Goal: Task Accomplishment & Management: Manage account settings

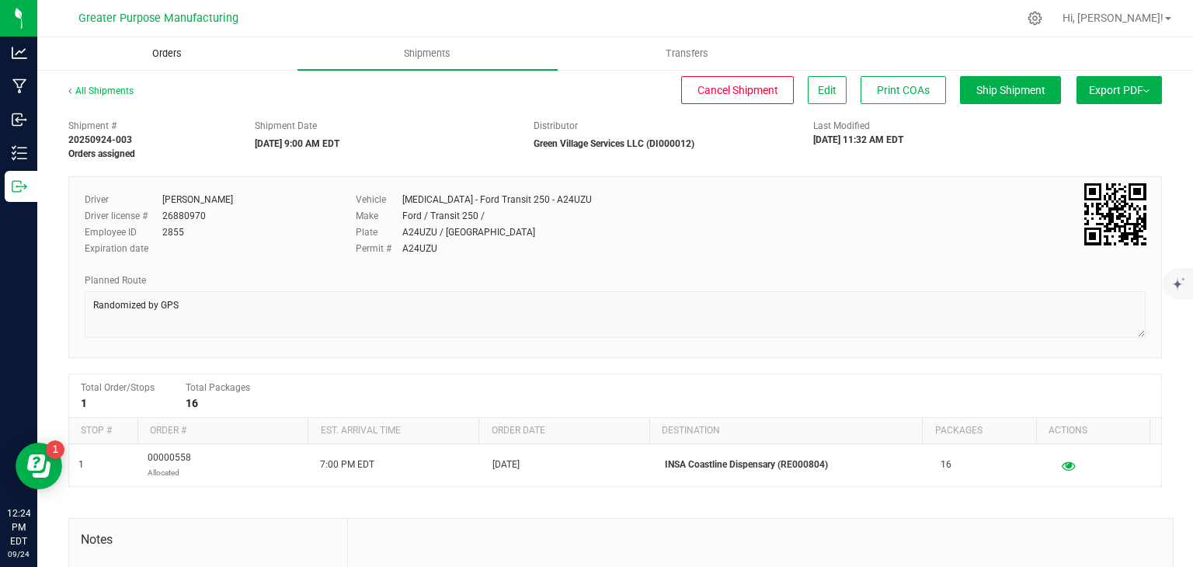
click at [155, 60] on span "Orders" at bounding box center [166, 54] width 71 height 14
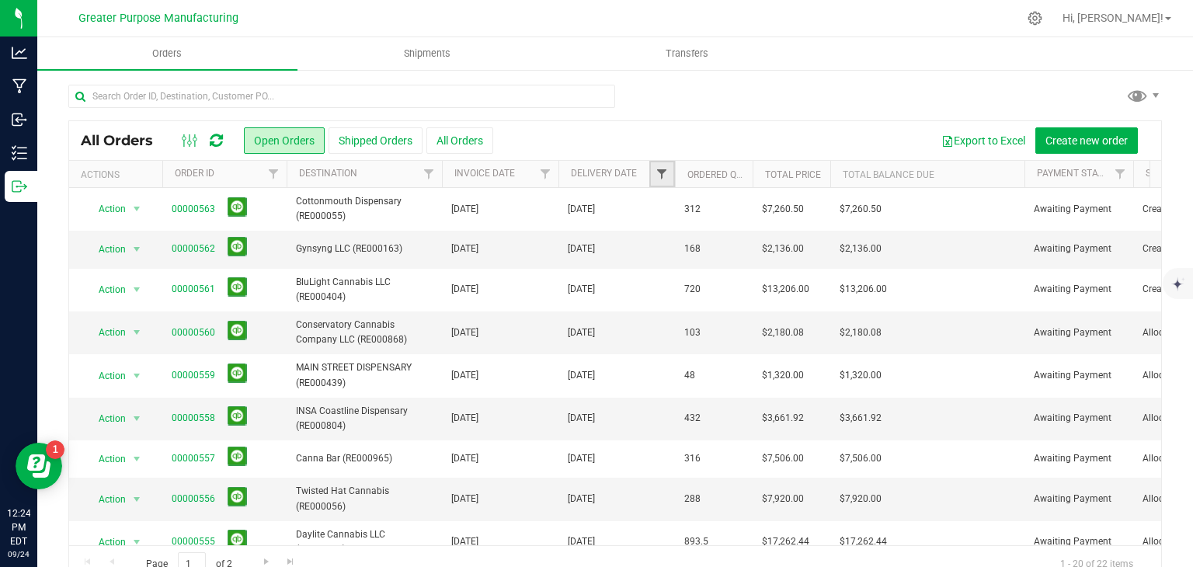
click at [658, 175] on span "Filter" at bounding box center [661, 174] width 12 height 12
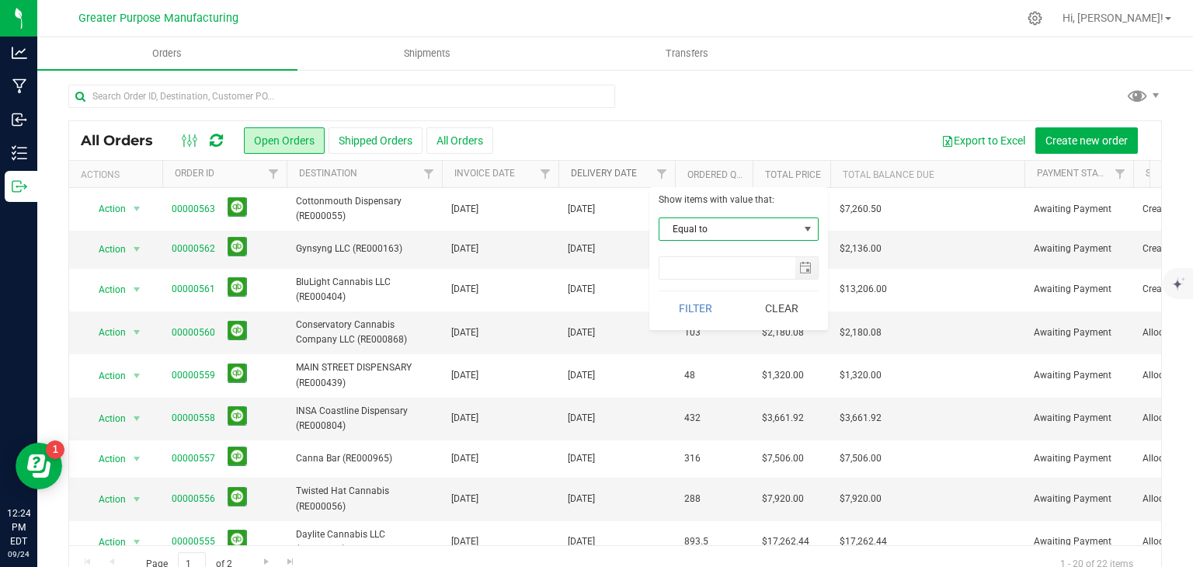
click at [610, 172] on link "Delivery Date" at bounding box center [604, 173] width 66 height 11
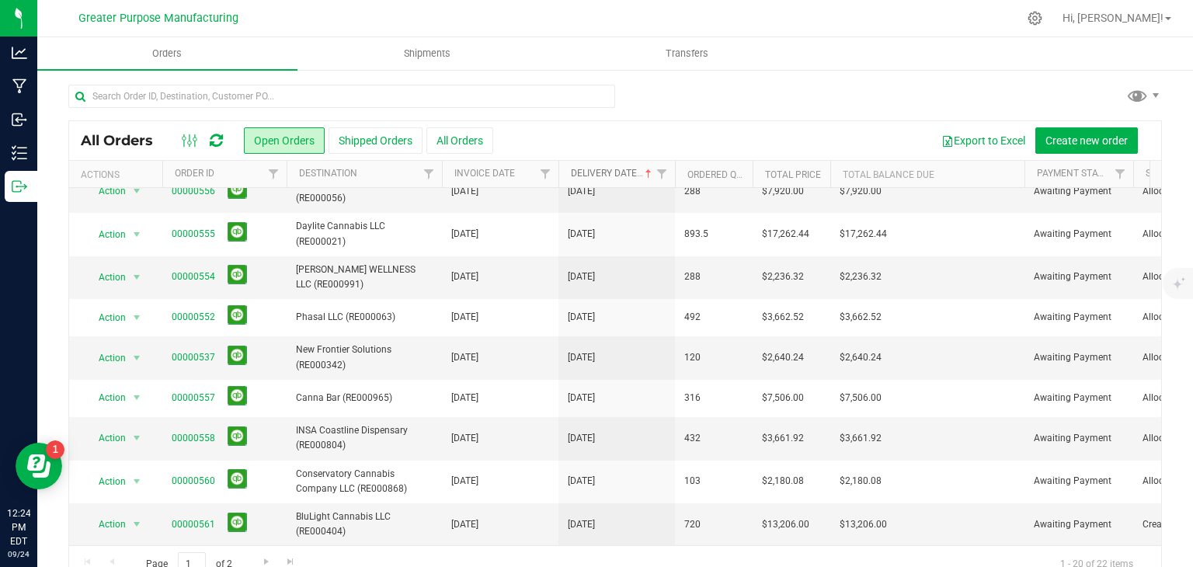
scroll to position [456, 0]
click at [450, 57] on span "Shipments" at bounding box center [427, 54] width 89 height 14
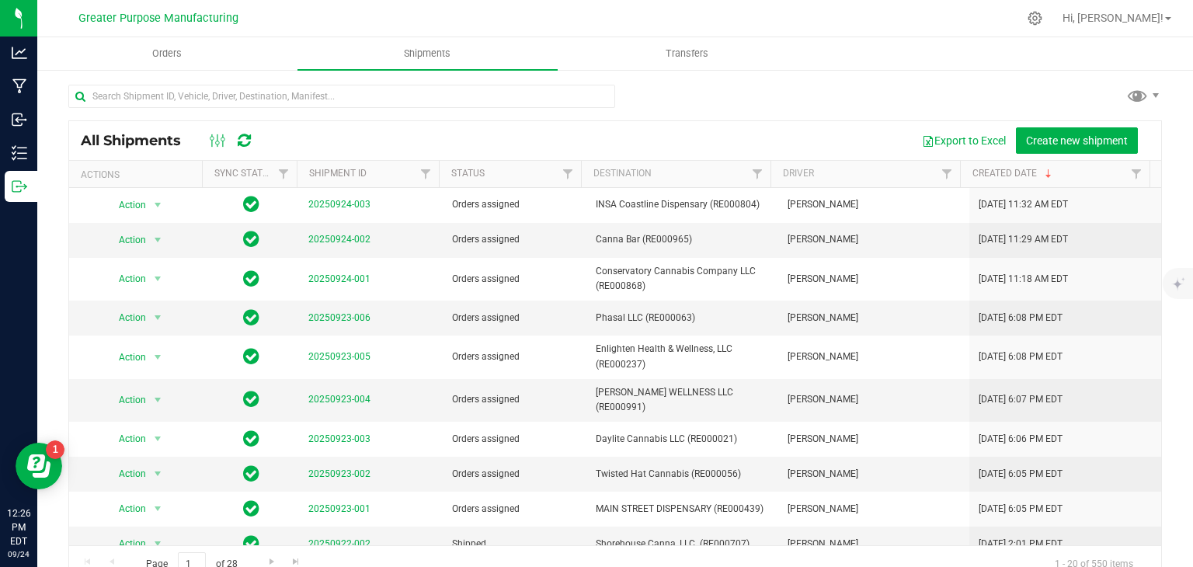
click at [723, 178] on th "Destination" at bounding box center [675, 174] width 189 height 27
click at [210, 50] on uib-tab-heading "Orders" at bounding box center [167, 53] width 259 height 31
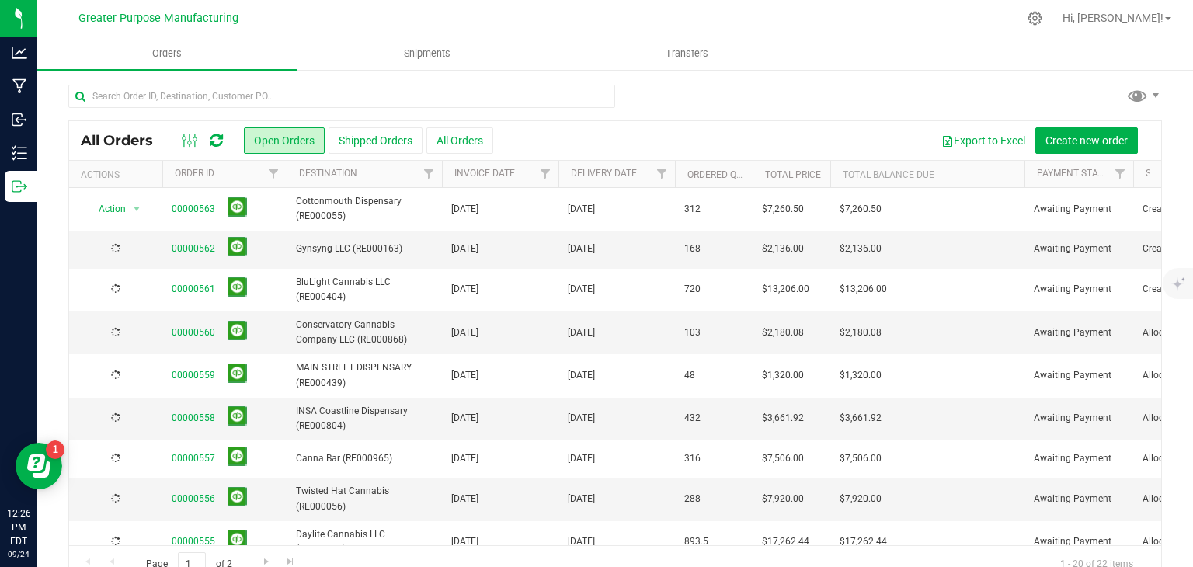
click at [642, 178] on th "Delivery Date" at bounding box center [616, 174] width 116 height 27
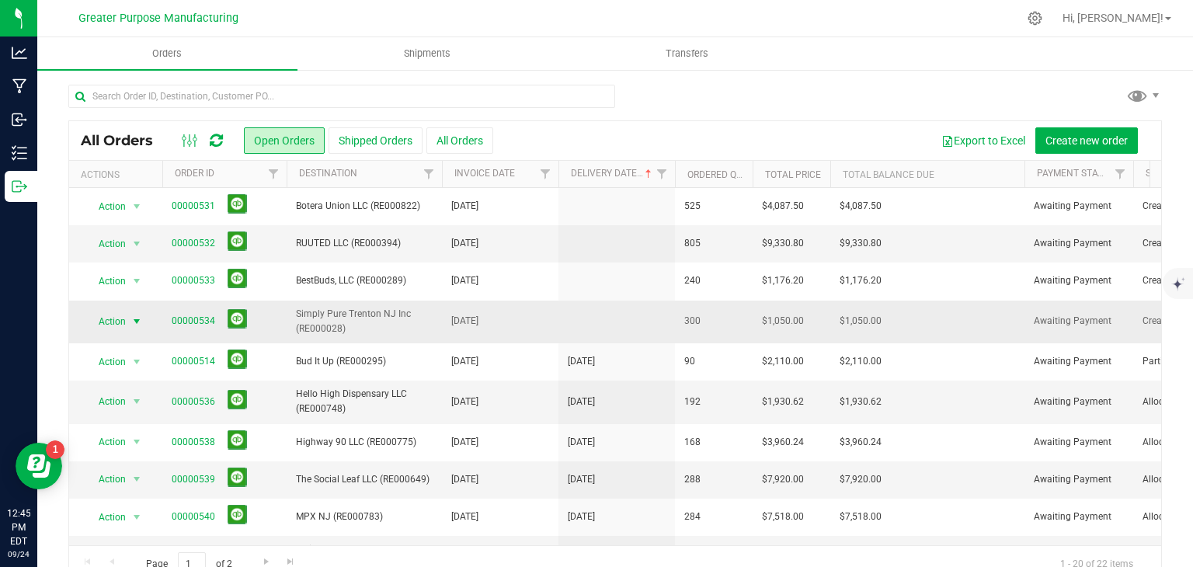
click at [130, 318] on span "select" at bounding box center [136, 322] width 19 height 22
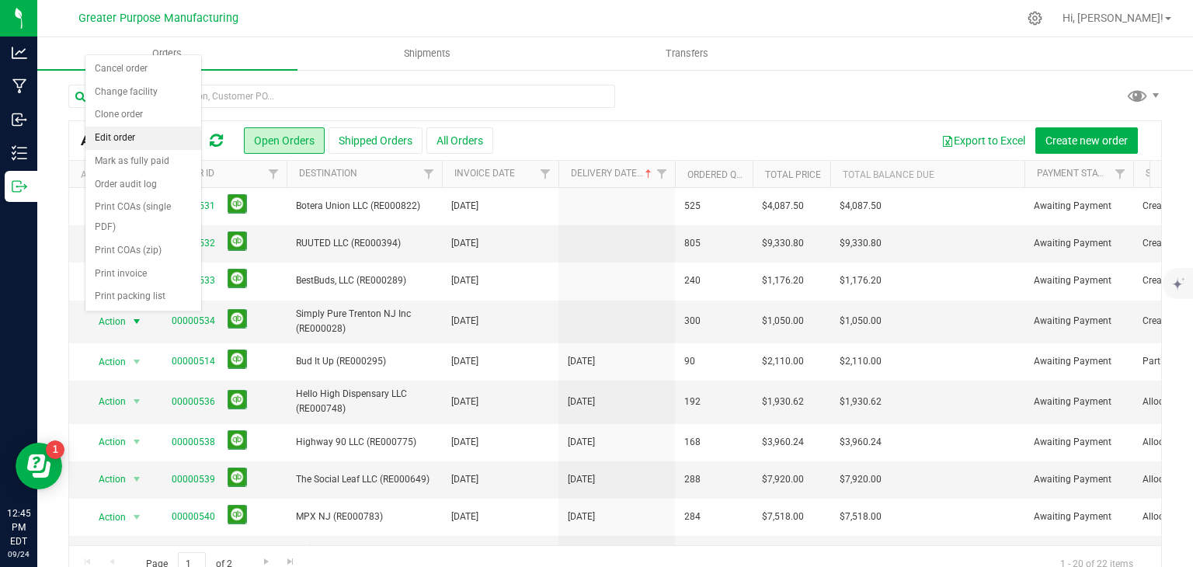
click at [119, 137] on li "Edit order" at bounding box center [143, 138] width 116 height 23
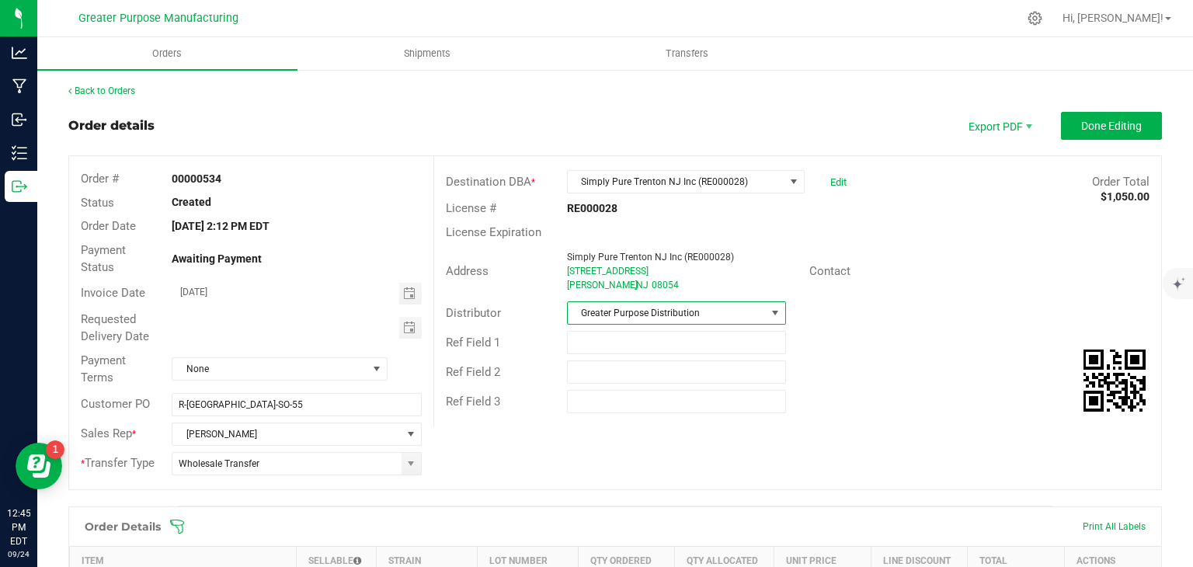
click at [645, 314] on span "Greater Purpose Distribution" at bounding box center [667, 313] width 198 height 22
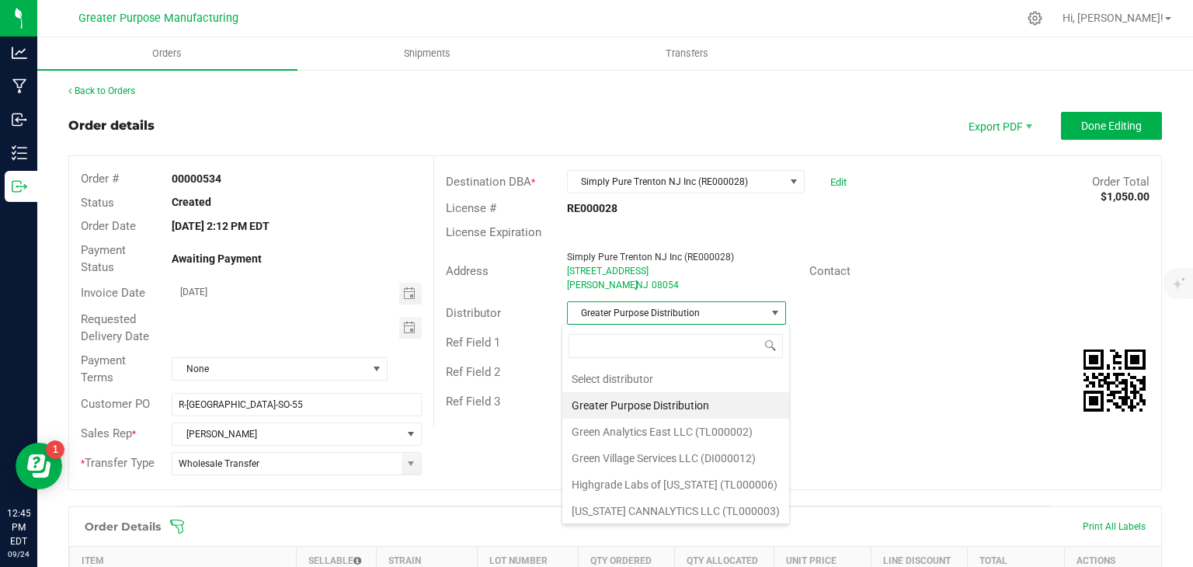
scroll to position [23, 216]
click at [633, 450] on li "Green Village Services LLC (DI000012)" at bounding box center [675, 458] width 227 height 26
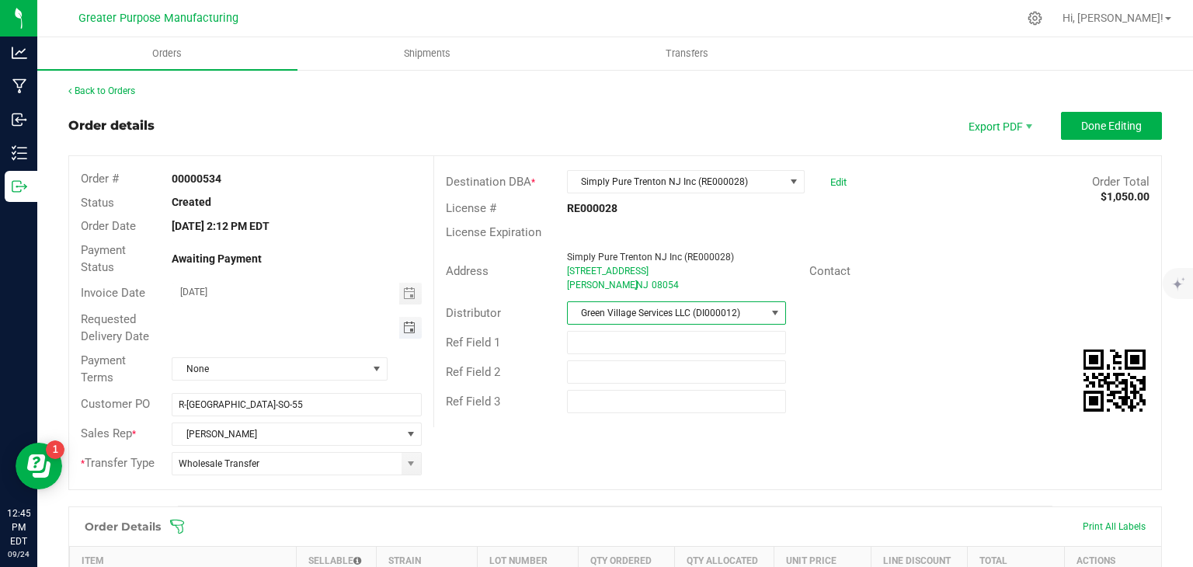
click at [404, 321] on span "Toggle calendar" at bounding box center [409, 327] width 12 height 12
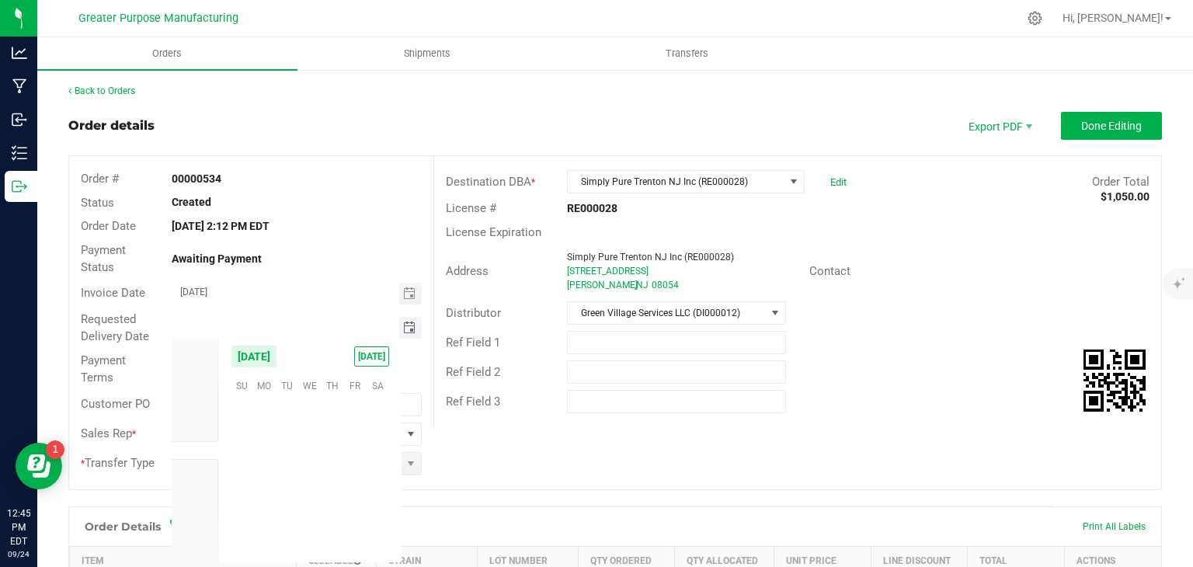
scroll to position [251855, 0]
click at [359, 481] on span "26" at bounding box center [354, 481] width 23 height 24
type input "[DATE]"
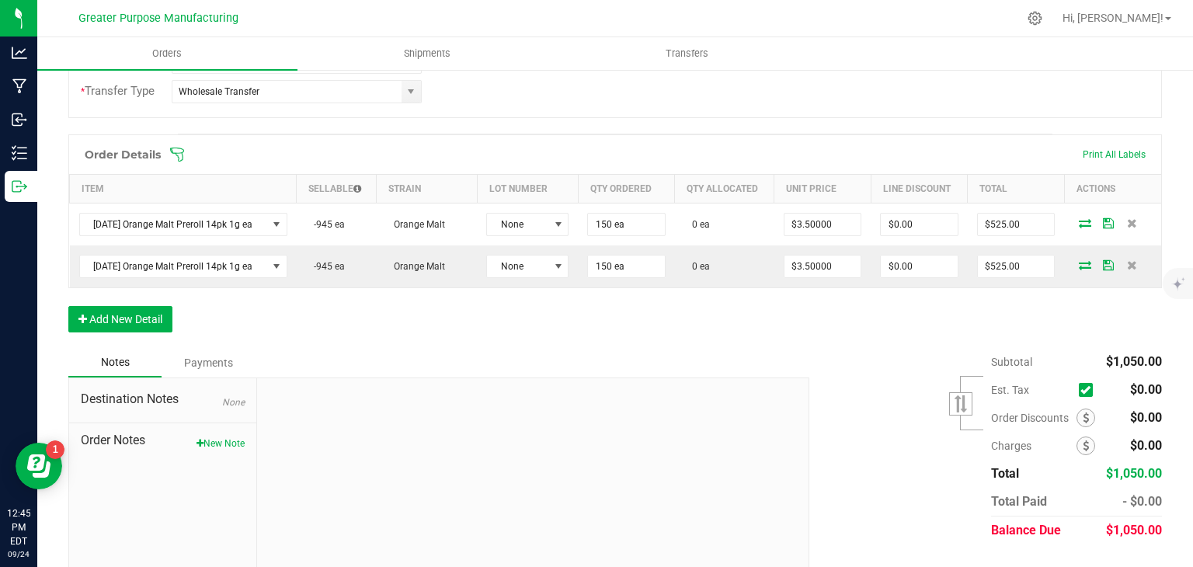
scroll to position [0, 0]
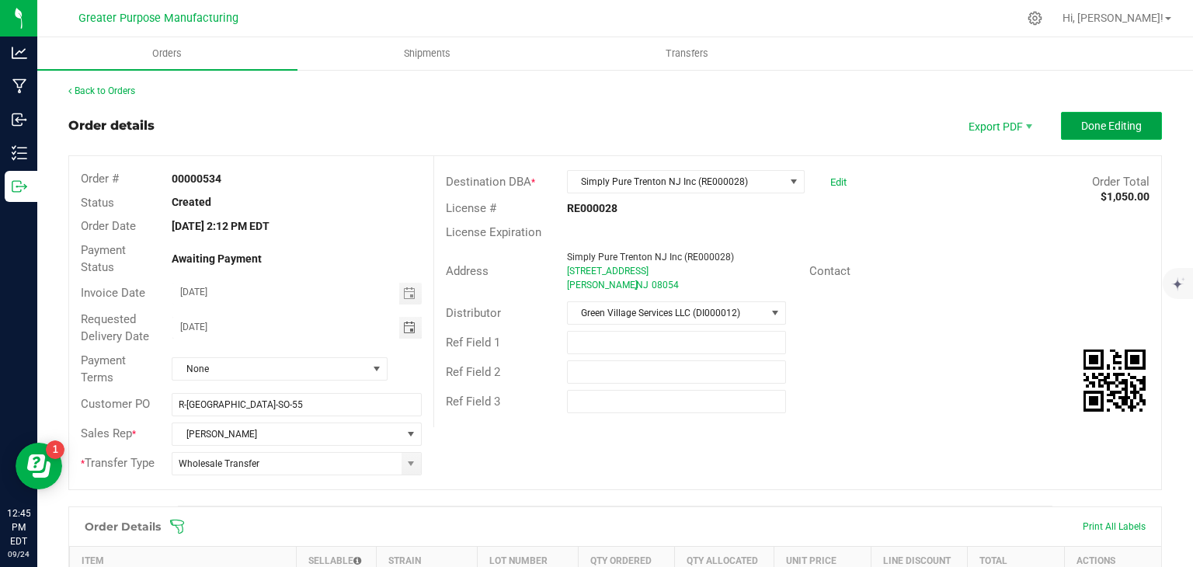
click at [1136, 125] on button "Done Editing" at bounding box center [1111, 126] width 101 height 28
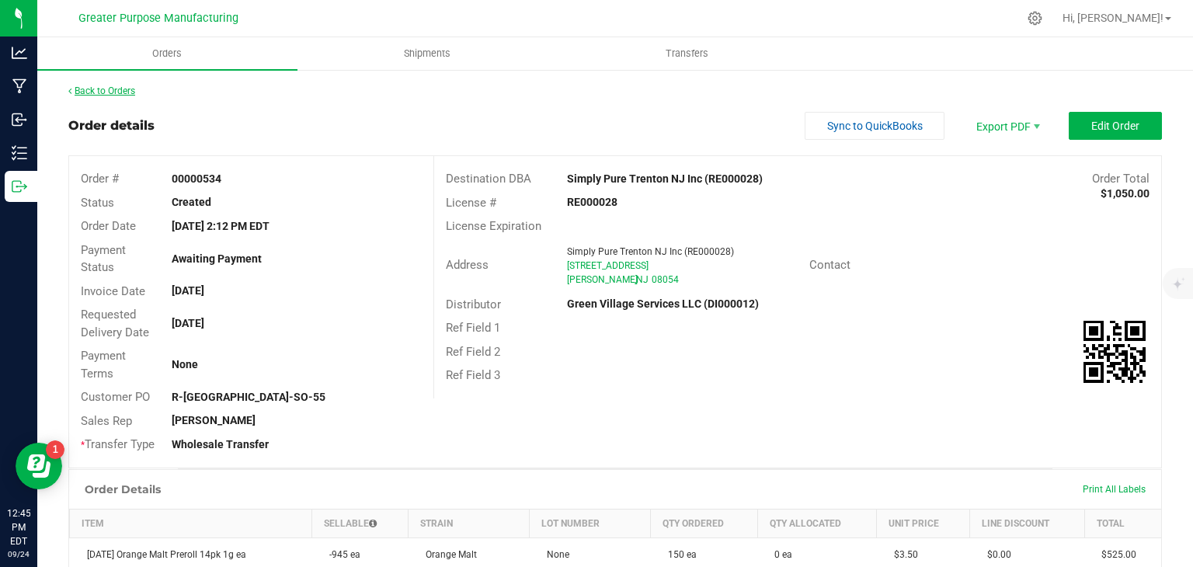
click at [122, 89] on link "Back to Orders" at bounding box center [101, 90] width 67 height 11
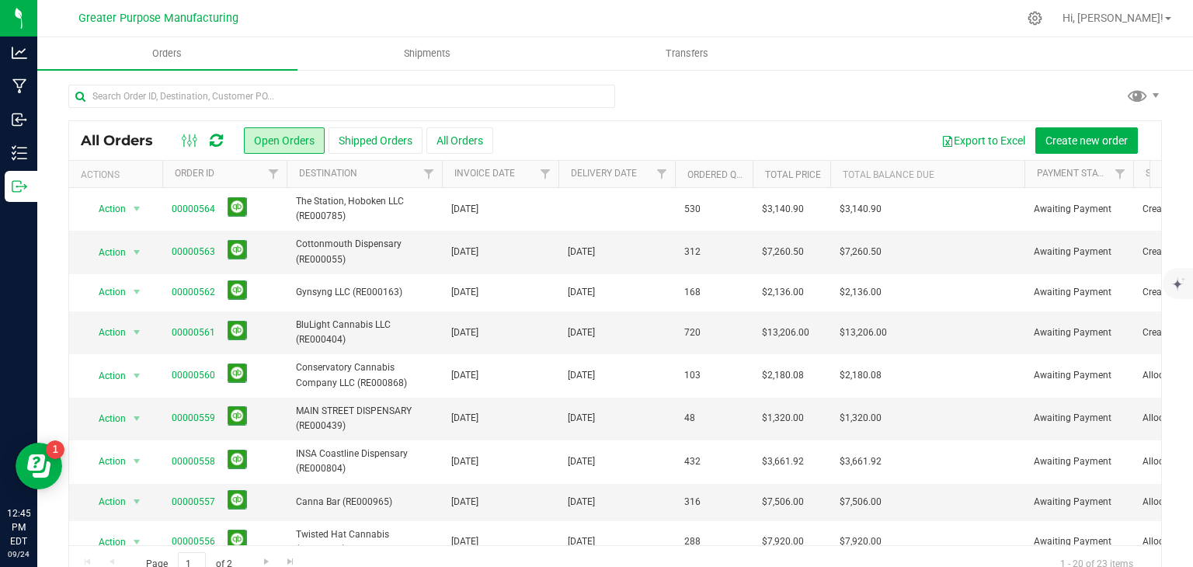
click at [640, 172] on th "Delivery Date" at bounding box center [616, 174] width 116 height 27
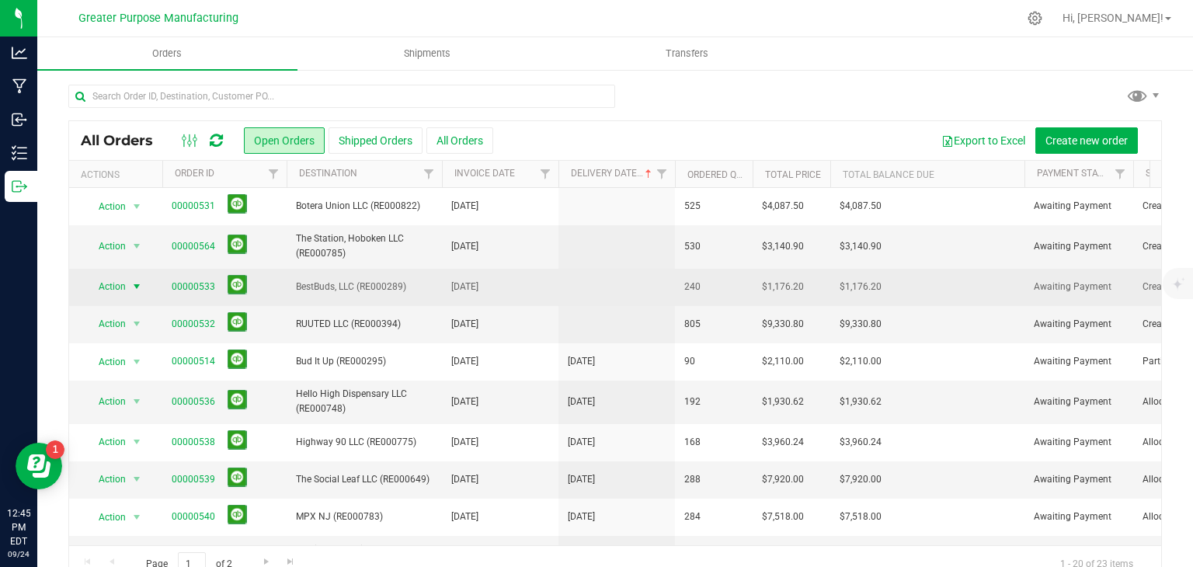
click at [134, 284] on span "select" at bounding box center [136, 286] width 12 height 12
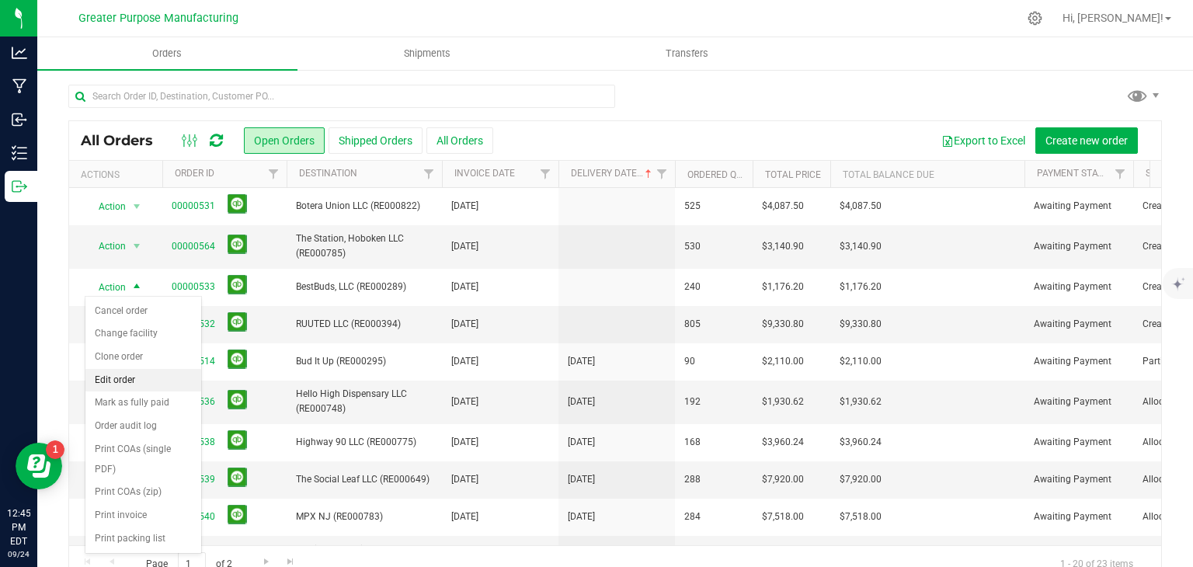
click at [127, 373] on li "Edit order" at bounding box center [143, 380] width 116 height 23
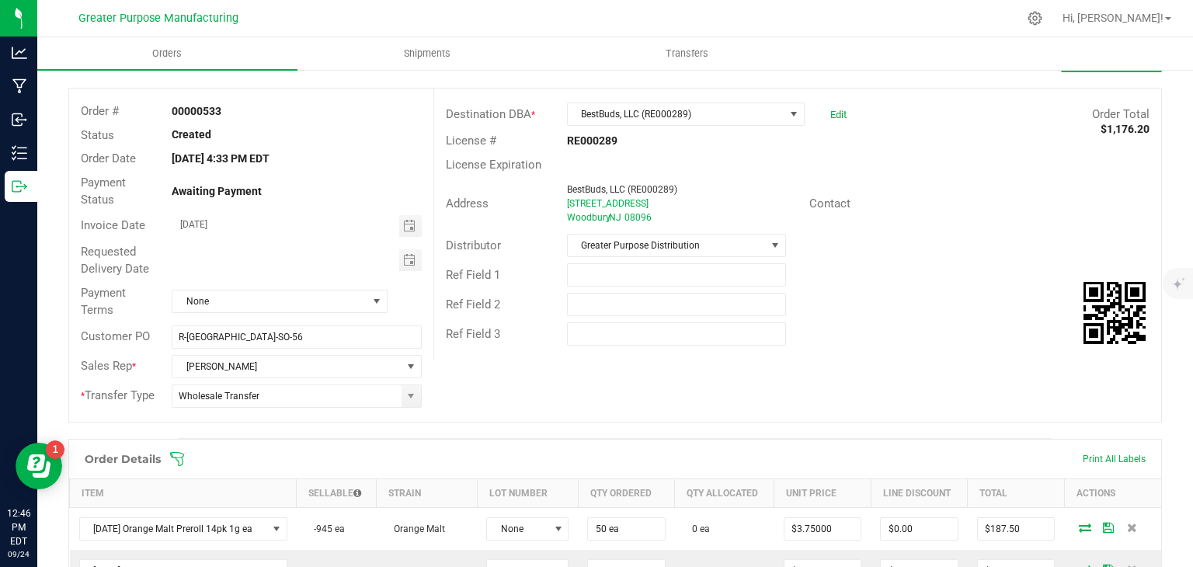
scroll to position [67, 0]
type input "month/day/year"
click at [373, 259] on input "month/day/year" at bounding box center [285, 259] width 227 height 19
click at [411, 255] on span "Toggle calendar" at bounding box center [409, 261] width 12 height 12
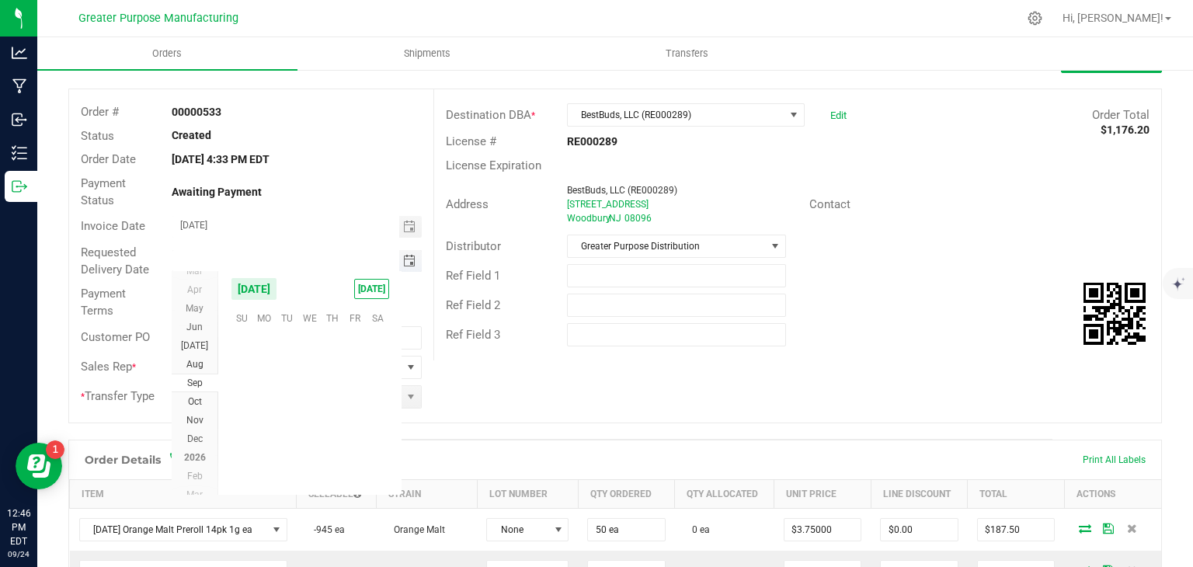
scroll to position [251855, 0]
click at [347, 415] on span "26" at bounding box center [354, 414] width 23 height 24
type input "[DATE]"
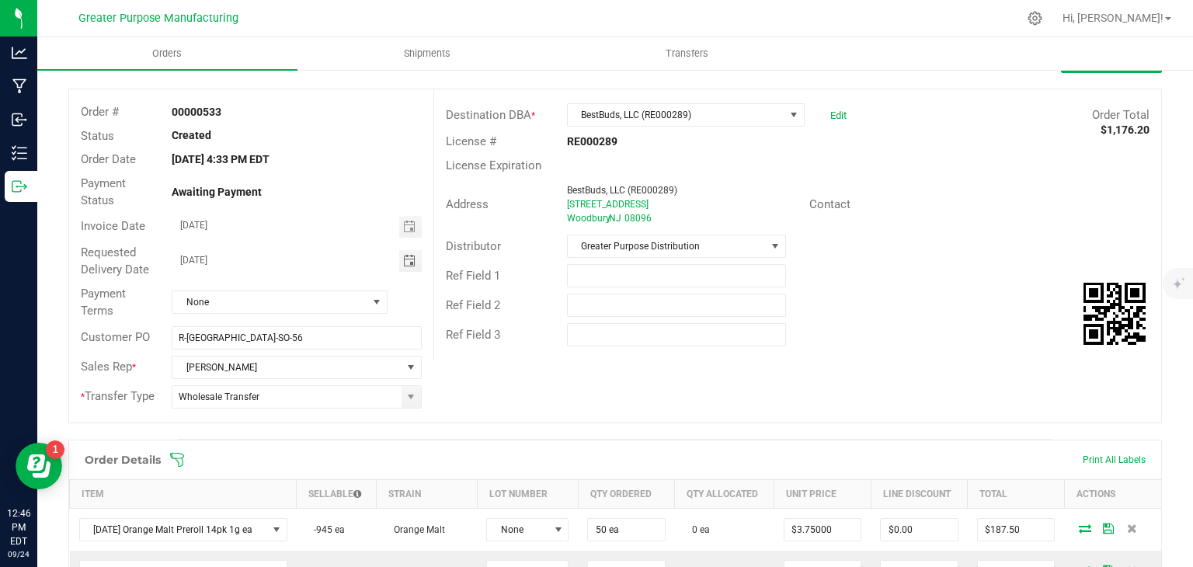
scroll to position [0, 0]
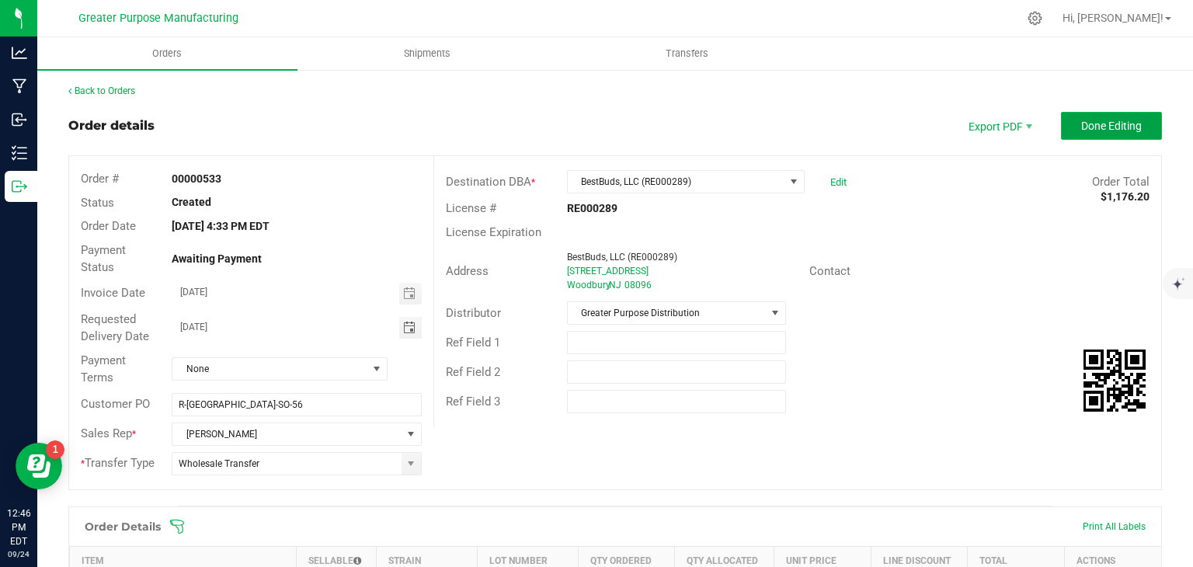
click at [1081, 129] on span "Done Editing" at bounding box center [1111, 126] width 61 height 12
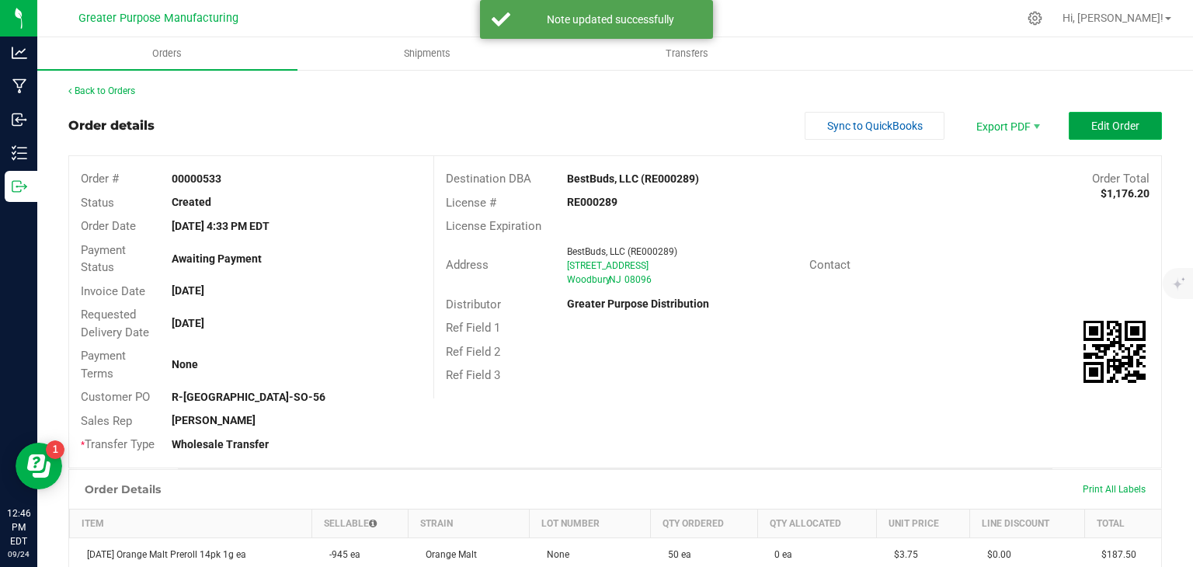
click at [1068, 119] on button "Edit Order" at bounding box center [1114, 126] width 93 height 28
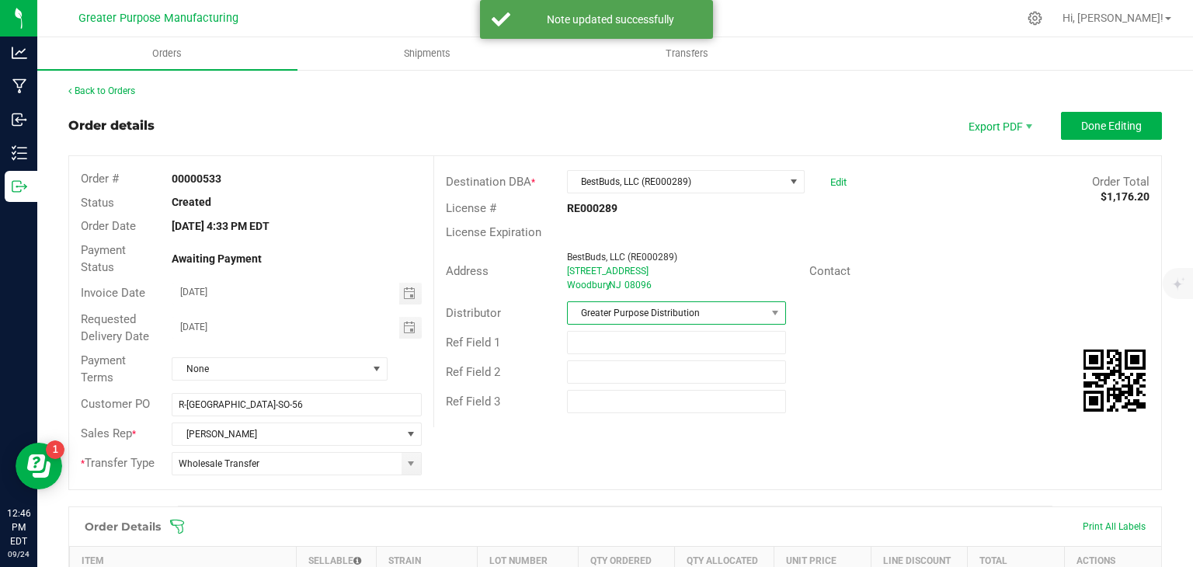
click at [766, 316] on span at bounding box center [775, 313] width 19 height 22
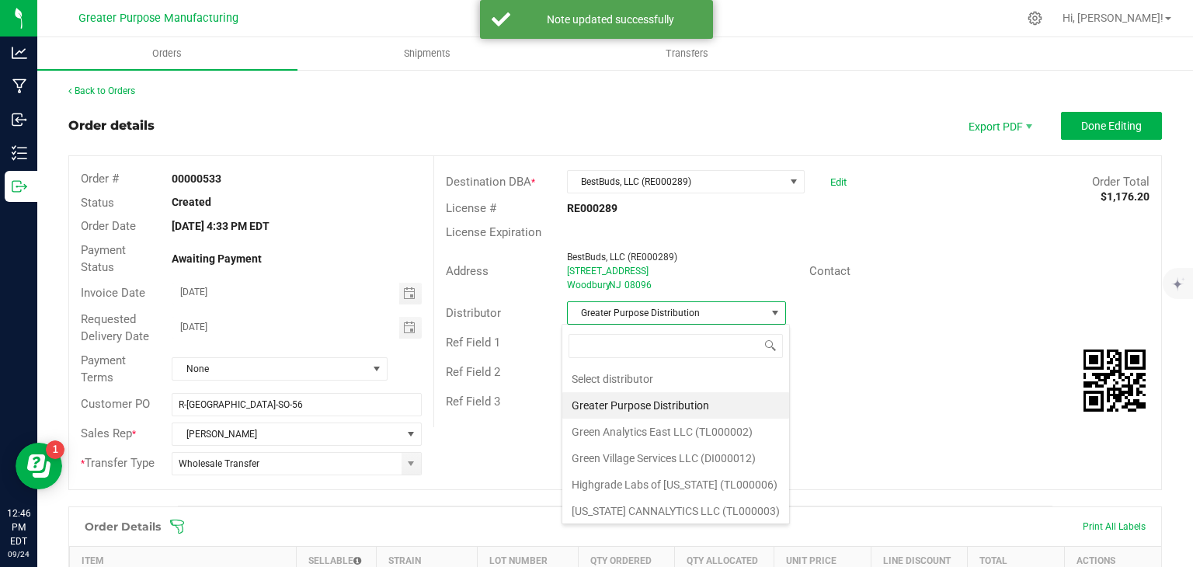
scroll to position [23, 216]
click at [646, 464] on li "Green Village Services LLC (DI000012)" at bounding box center [675, 458] width 227 height 26
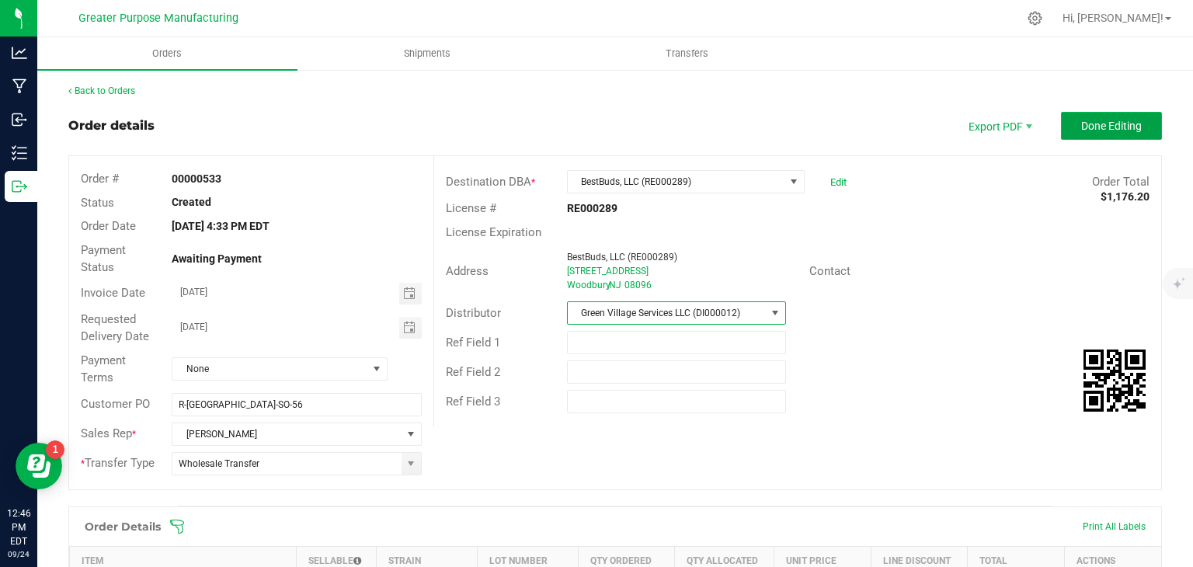
click at [1117, 125] on span "Done Editing" at bounding box center [1111, 126] width 61 height 12
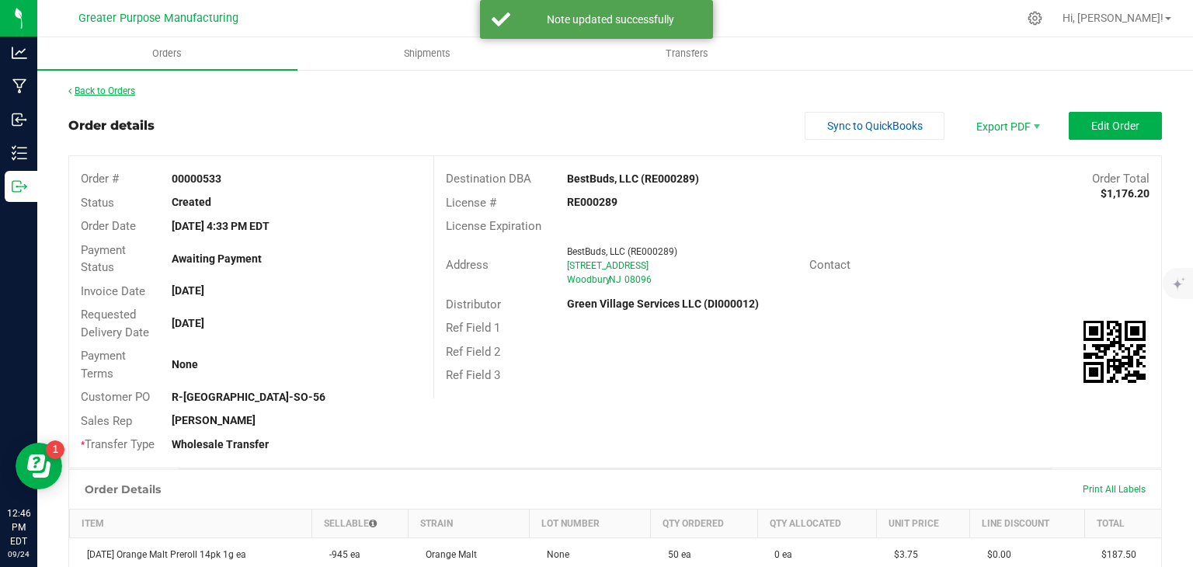
click at [114, 91] on link "Back to Orders" at bounding box center [101, 90] width 67 height 11
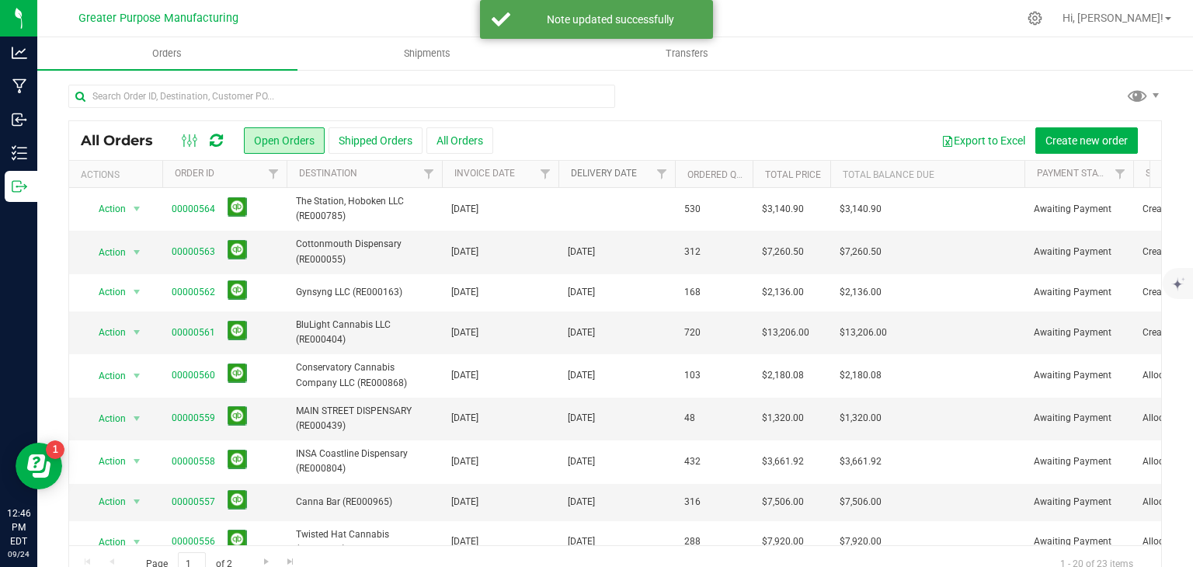
click at [606, 172] on link "Delivery Date" at bounding box center [604, 173] width 66 height 11
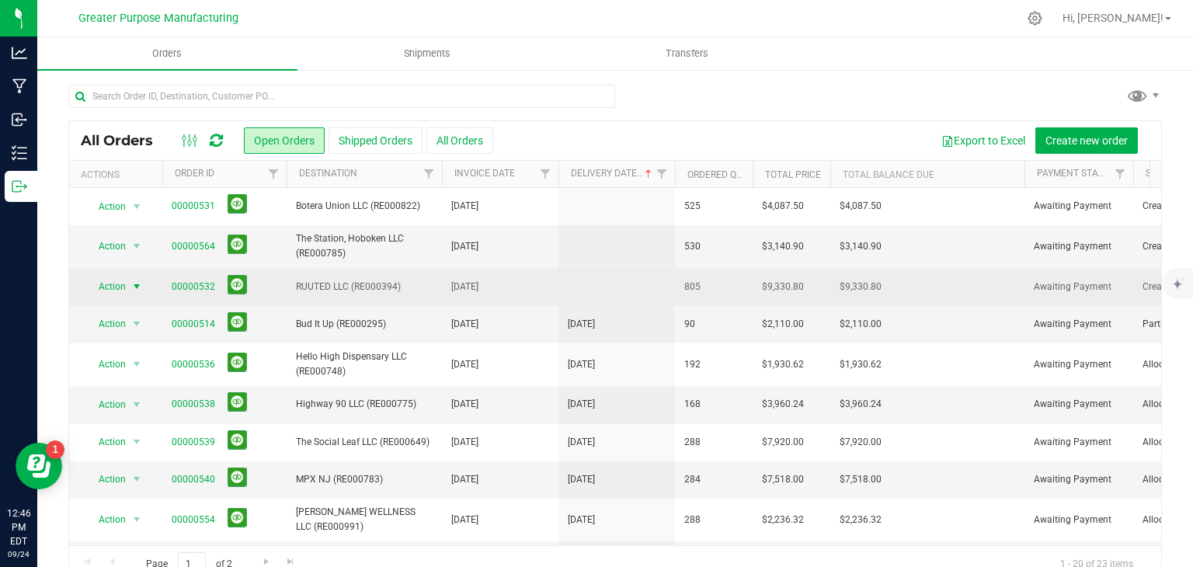
click at [130, 283] on span "select" at bounding box center [136, 286] width 12 height 12
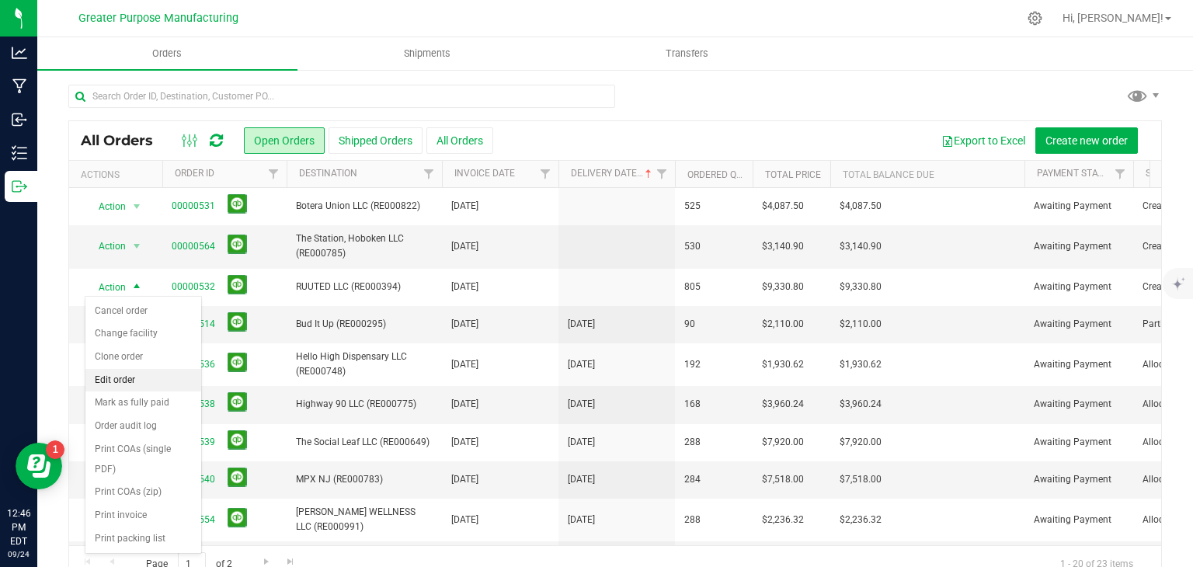
click at [123, 377] on li "Edit order" at bounding box center [143, 380] width 116 height 23
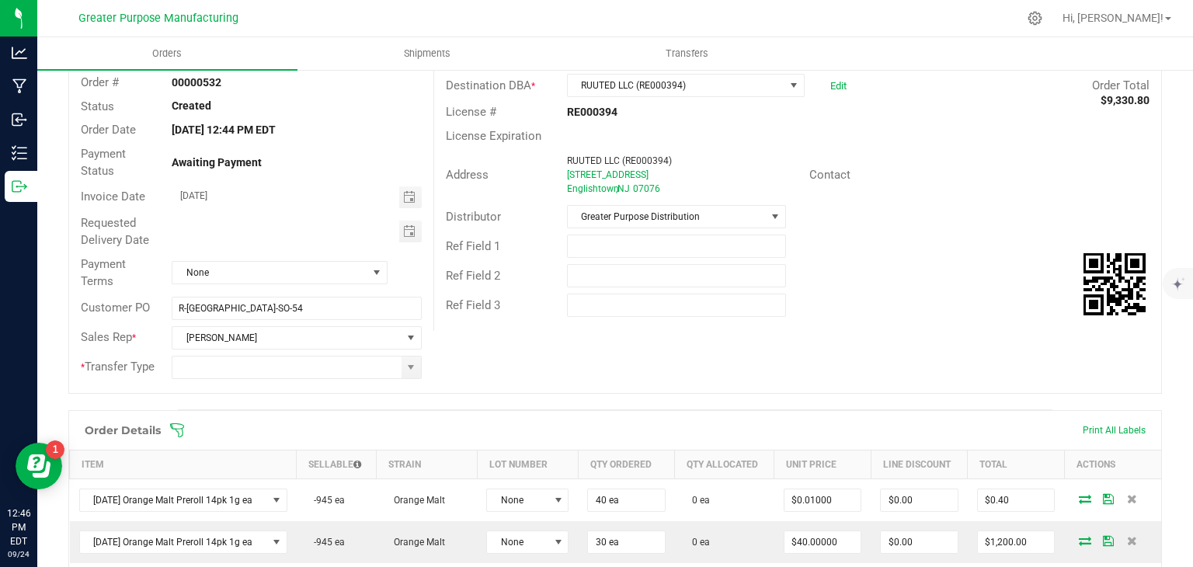
scroll to position [99, 0]
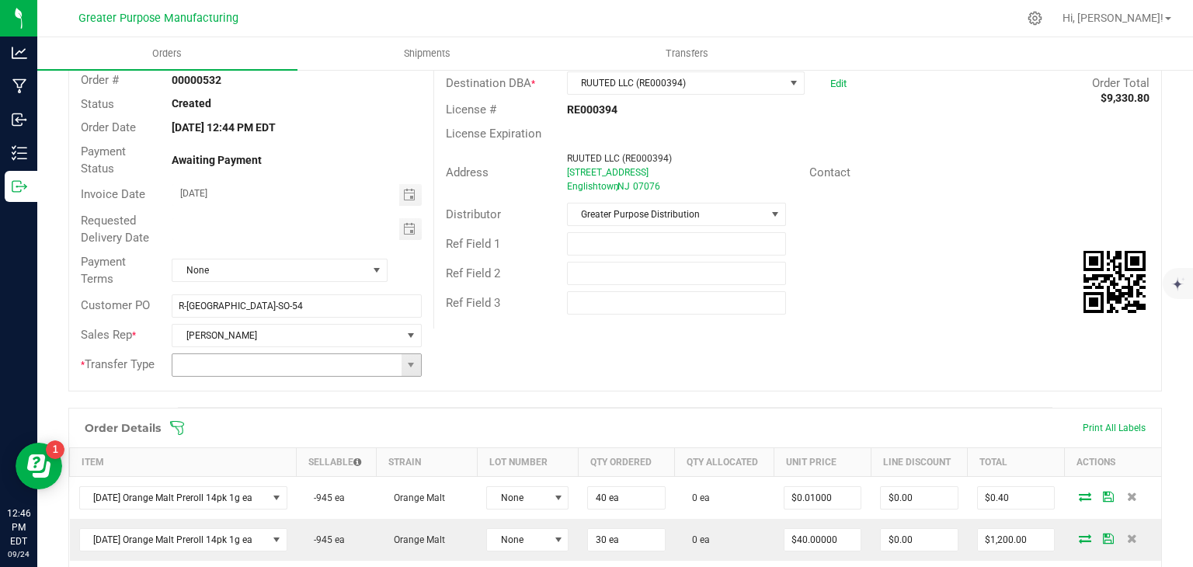
click at [396, 368] on input at bounding box center [286, 365] width 228 height 22
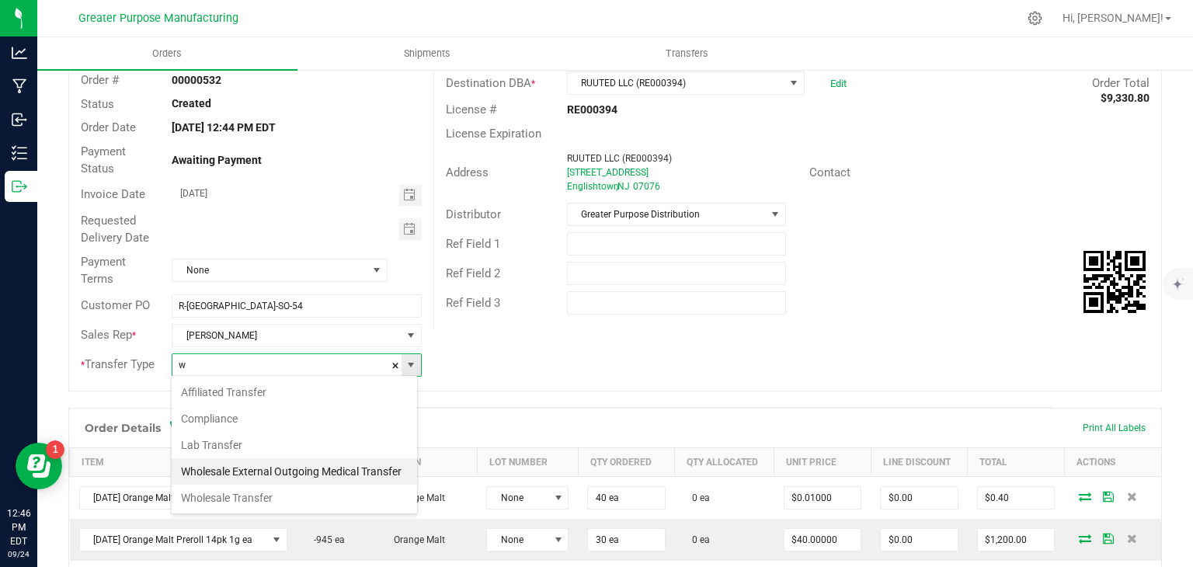
scroll to position [23, 246]
click at [317, 487] on li "Wholesale Transfer" at bounding box center [294, 497] width 245 height 26
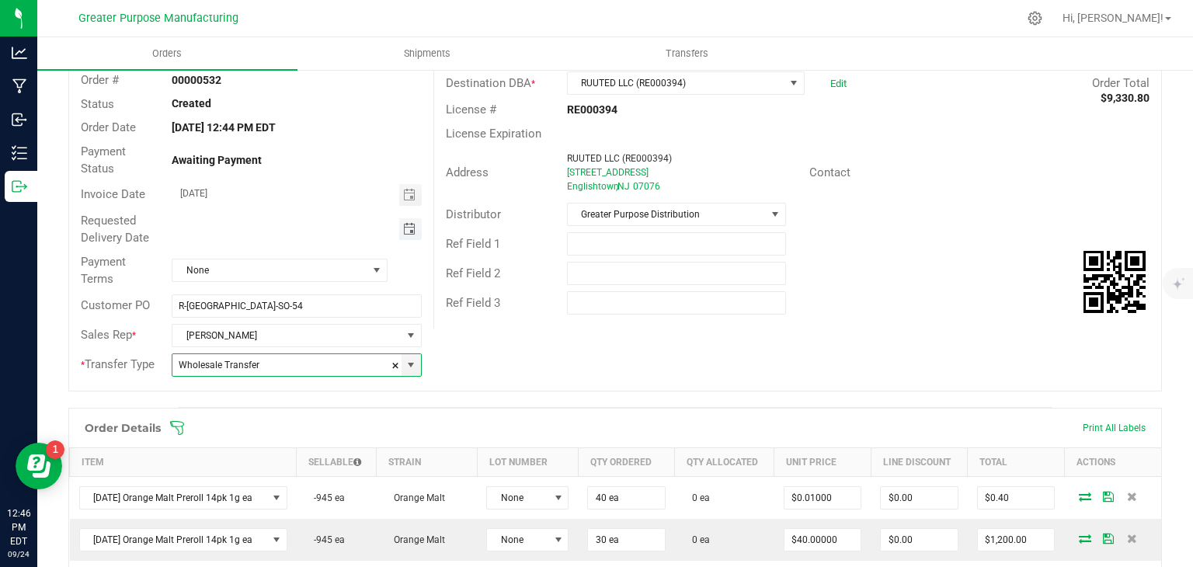
click at [404, 228] on span "Toggle calendar" at bounding box center [409, 229] width 12 height 12
type input "Wholesale Transfer"
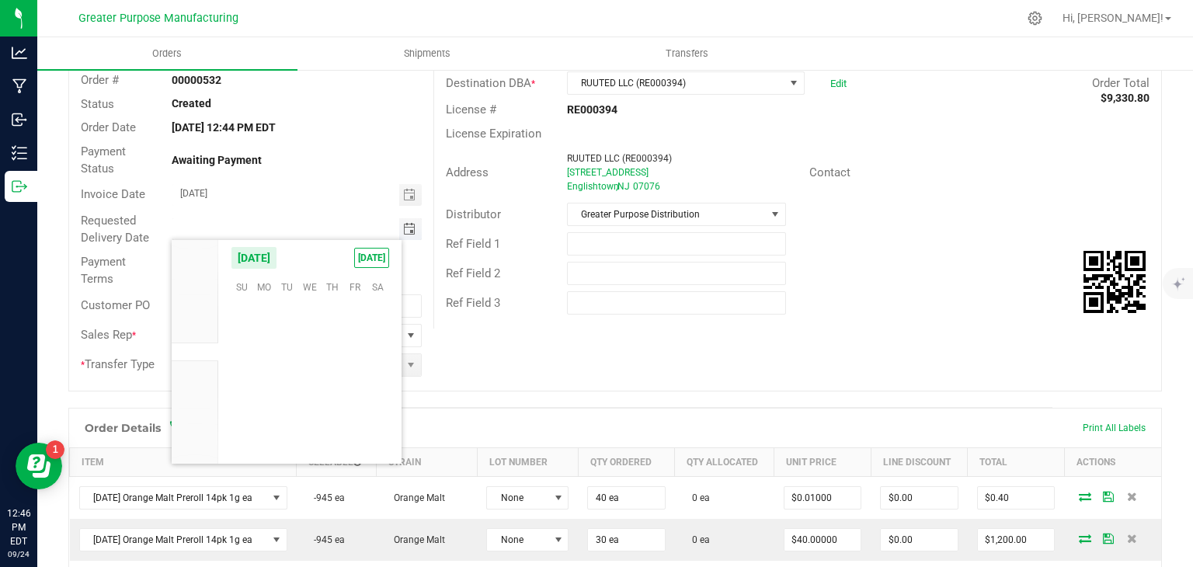
scroll to position [251855, 0]
click at [266, 402] on span "29" at bounding box center [264, 406] width 23 height 24
type input "[DATE]"
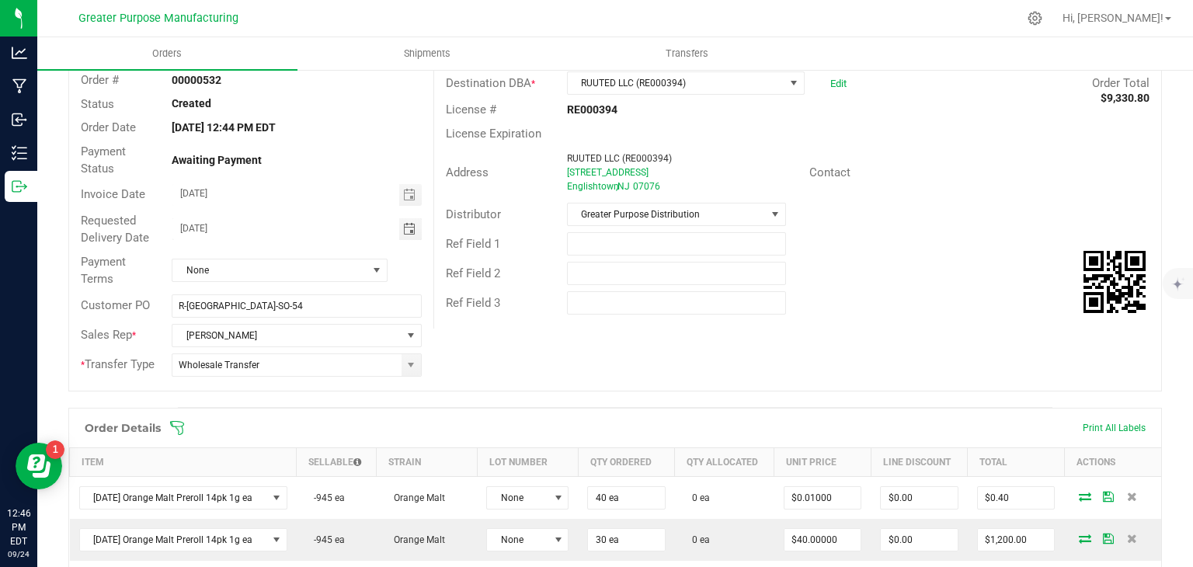
scroll to position [0, 0]
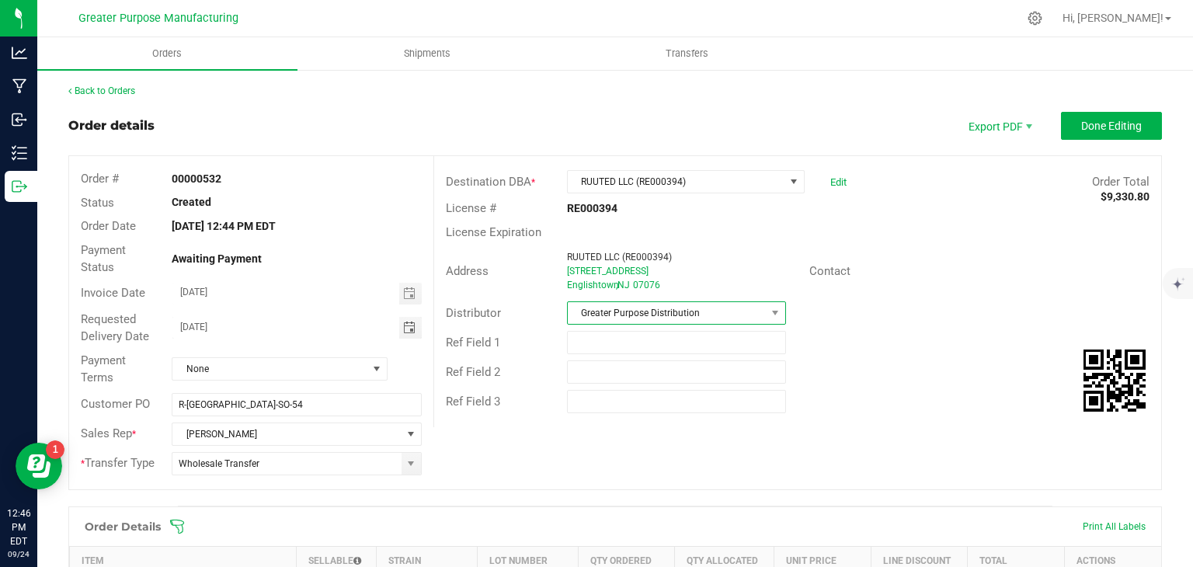
click at [743, 308] on span "Greater Purpose Distribution" at bounding box center [667, 313] width 198 height 22
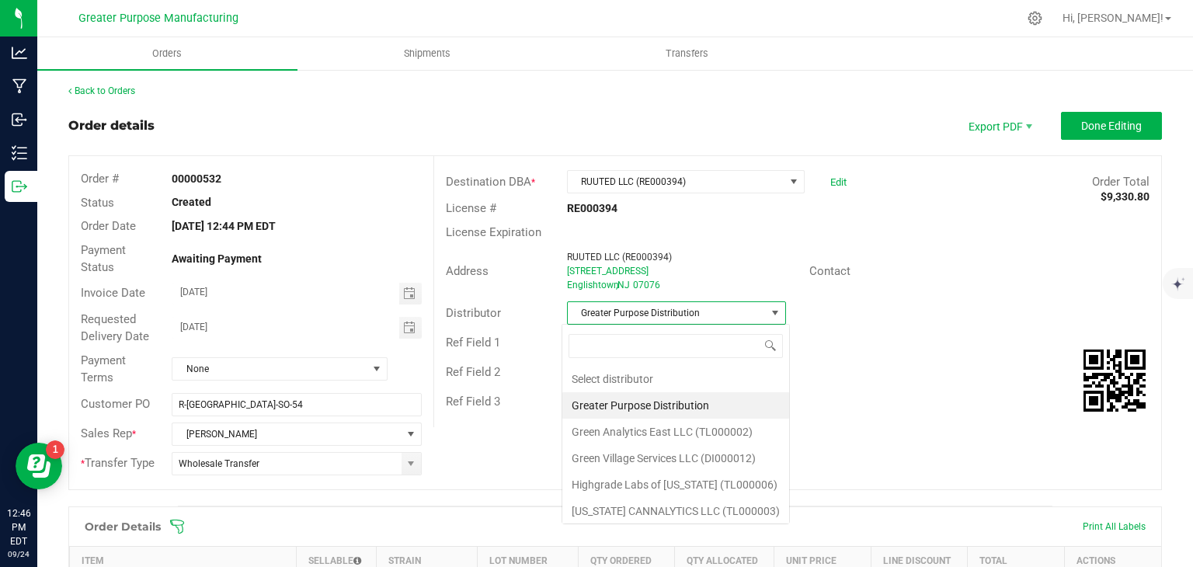
scroll to position [23, 216]
click at [679, 454] on li "Green Village Services LLC (DI000012)" at bounding box center [675, 458] width 227 height 26
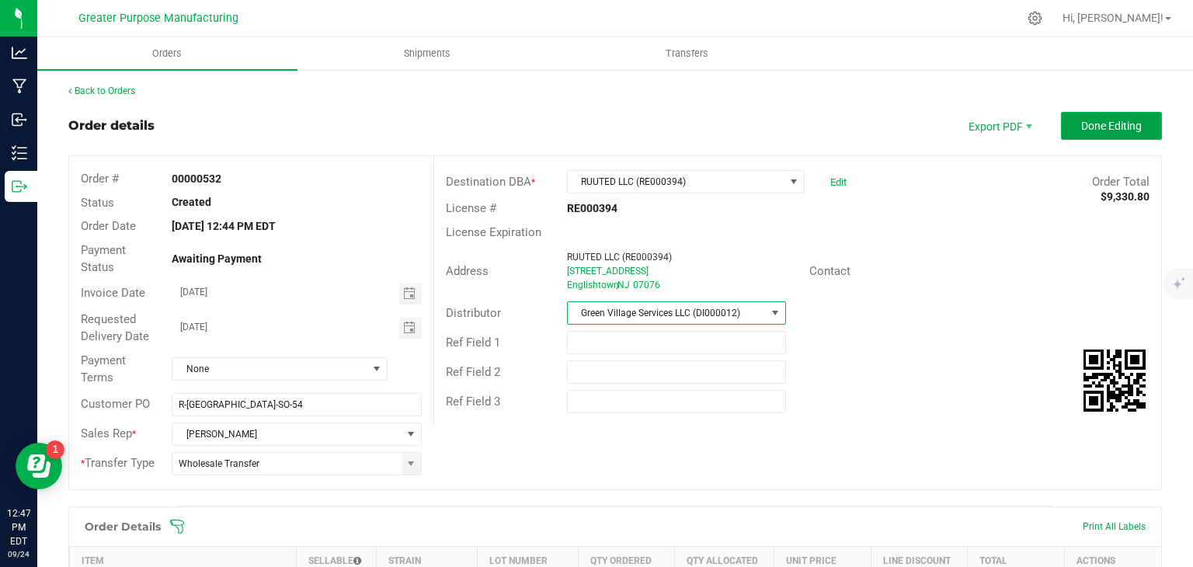
click at [1101, 120] on span "Done Editing" at bounding box center [1111, 126] width 61 height 12
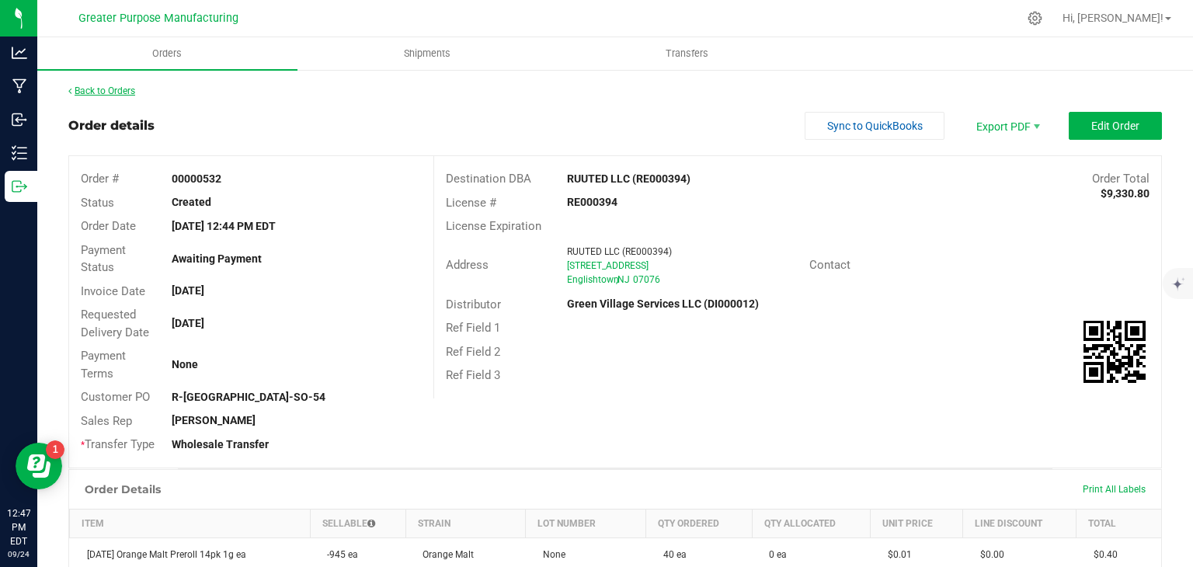
click at [132, 92] on link "Back to Orders" at bounding box center [101, 90] width 67 height 11
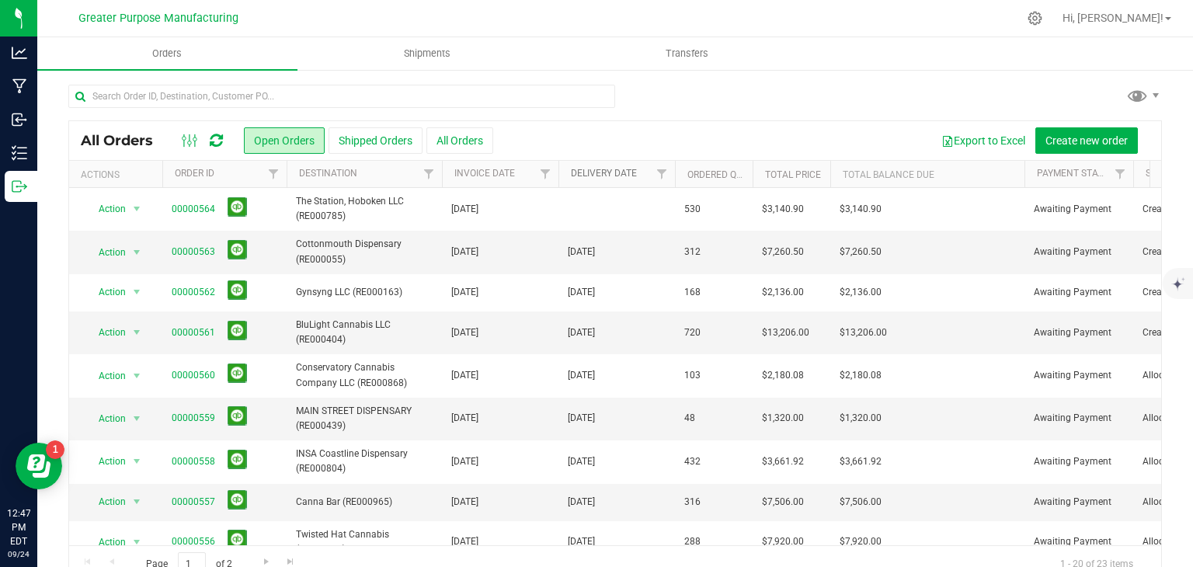
click at [621, 175] on link "Delivery Date" at bounding box center [604, 173] width 66 height 11
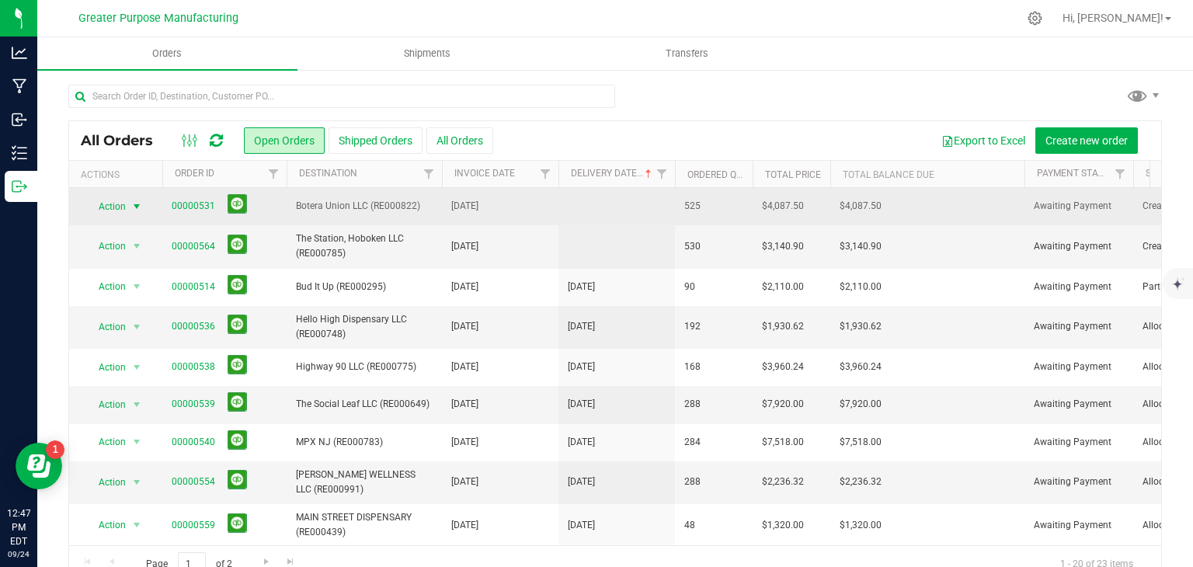
click at [134, 209] on span "select" at bounding box center [136, 206] width 12 height 12
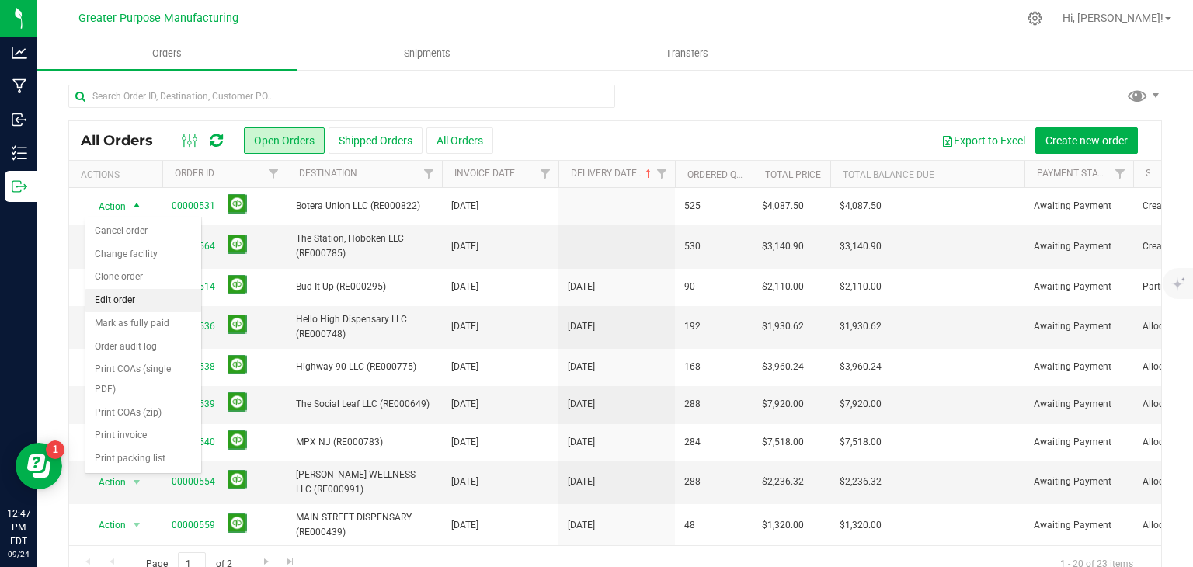
click at [130, 305] on li "Edit order" at bounding box center [143, 300] width 116 height 23
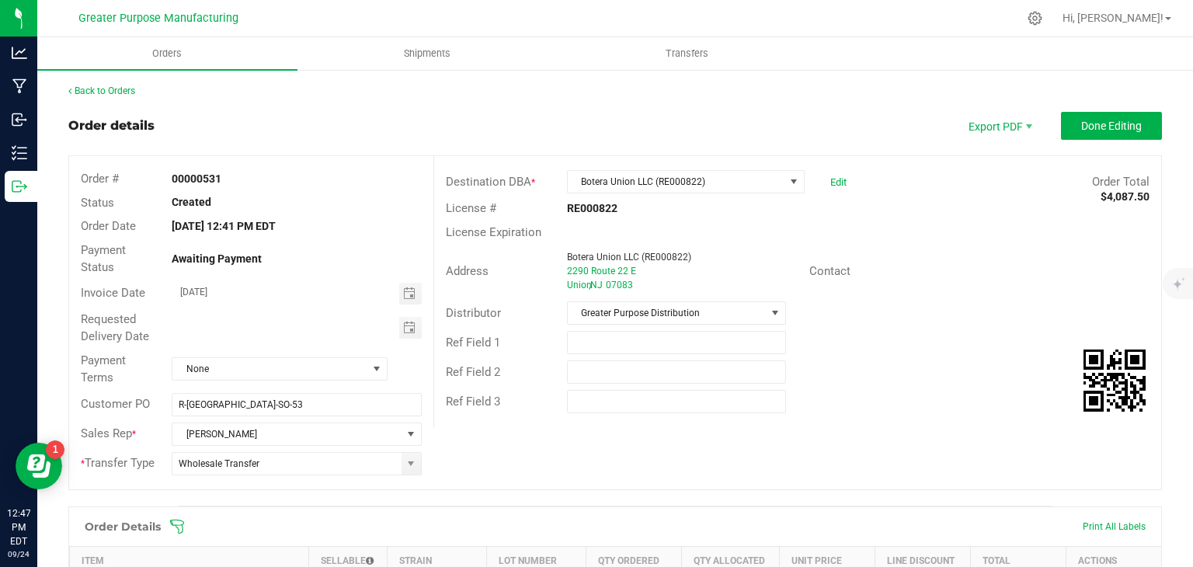
click at [342, 344] on div "Requested Delivery Date" at bounding box center [251, 327] width 364 height 41
type input "month/day/year"
click at [331, 333] on input "month/day/year" at bounding box center [285, 326] width 227 height 19
click at [404, 327] on span "Toggle calendar" at bounding box center [409, 327] width 12 height 12
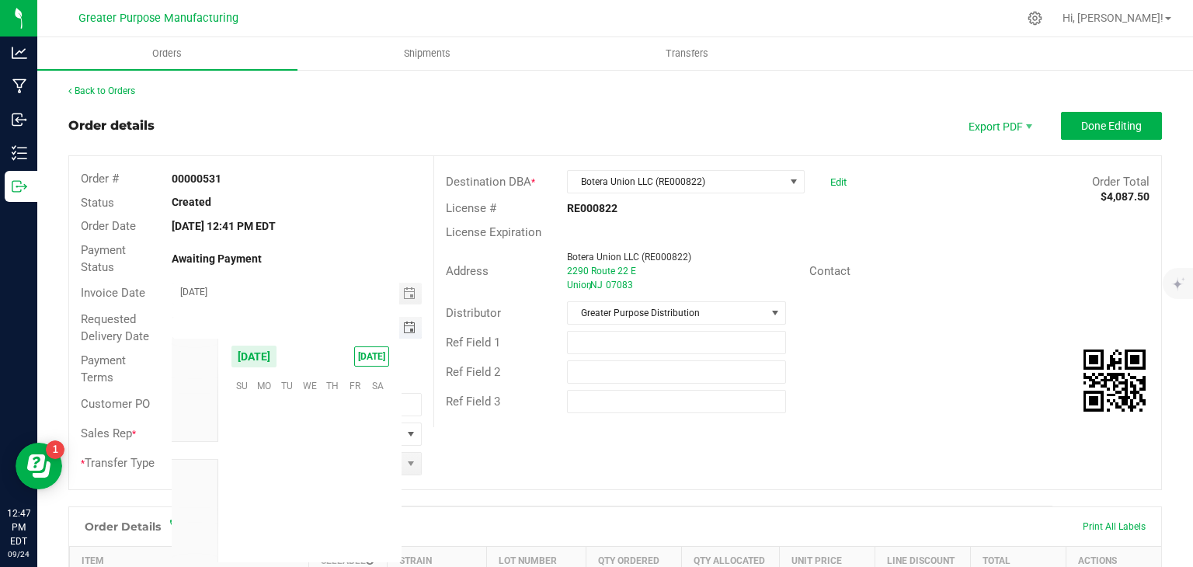
scroll to position [251855, 0]
click at [271, 501] on span "29" at bounding box center [264, 505] width 23 height 24
type input "[DATE]"
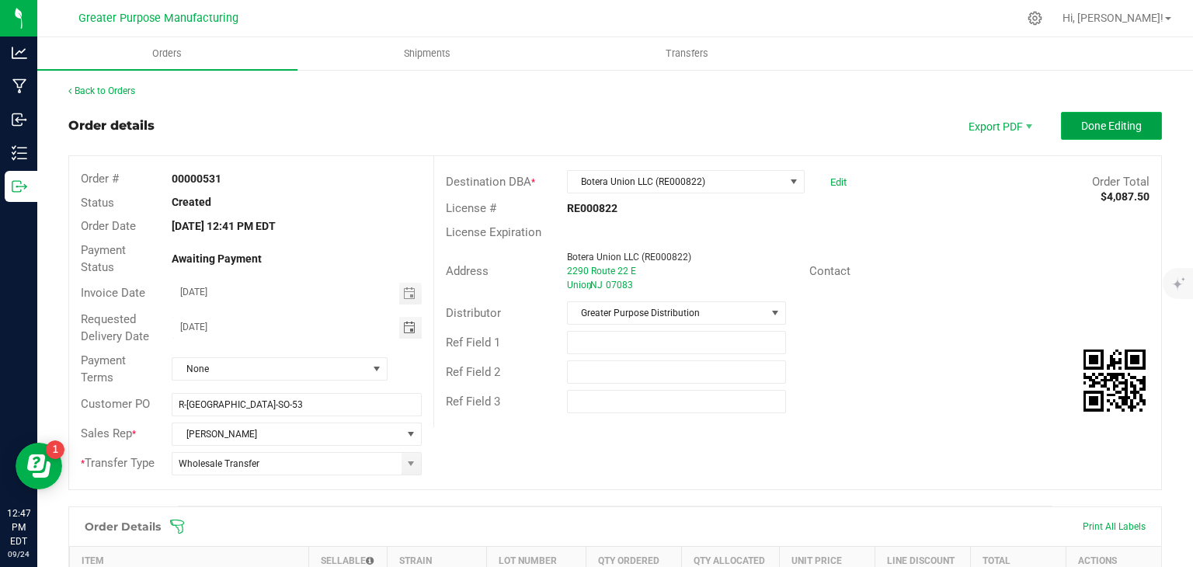
click at [1090, 120] on span "Done Editing" at bounding box center [1111, 126] width 61 height 12
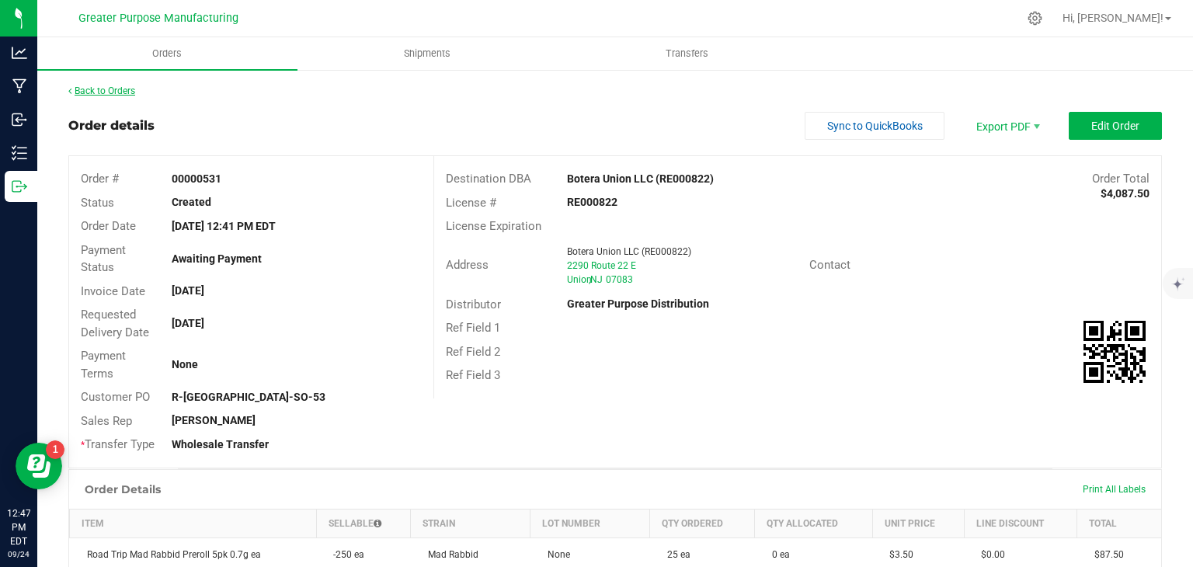
click at [130, 89] on link "Back to Orders" at bounding box center [101, 90] width 67 height 11
